Goal: Transaction & Acquisition: Purchase product/service

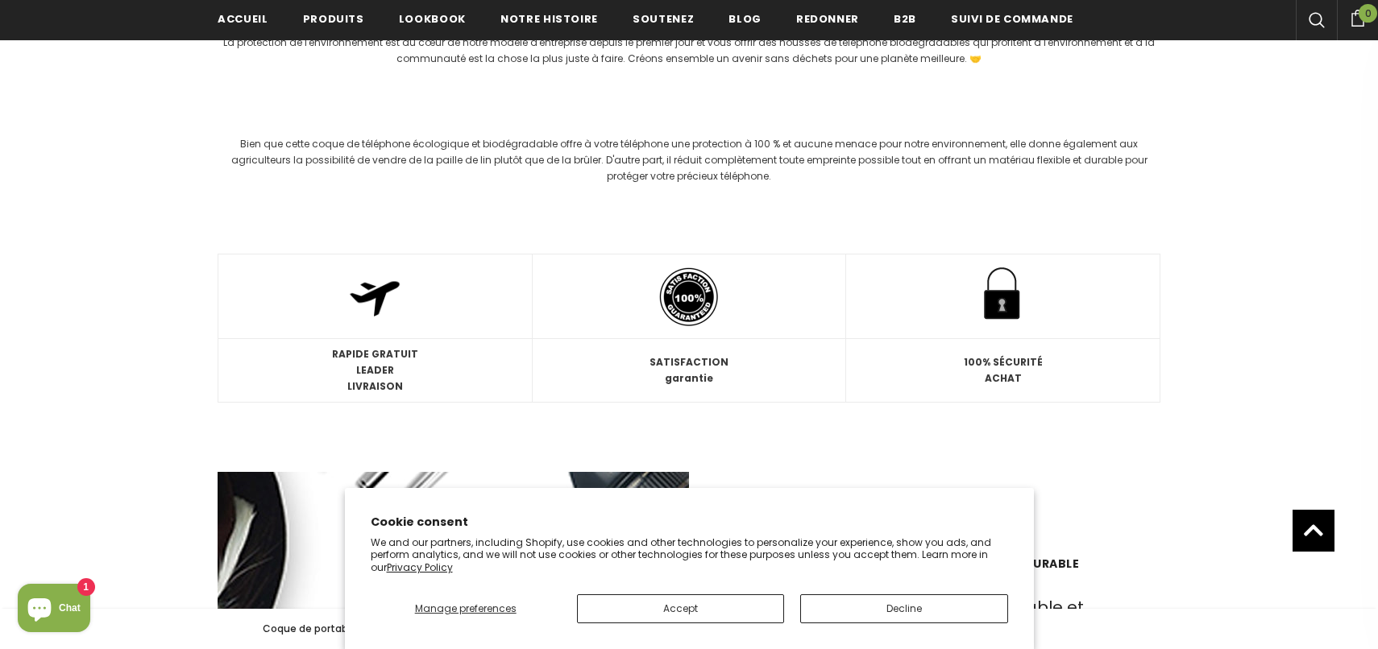
scroll to position [1948, 0]
